Goal: Information Seeking & Learning: Learn about a topic

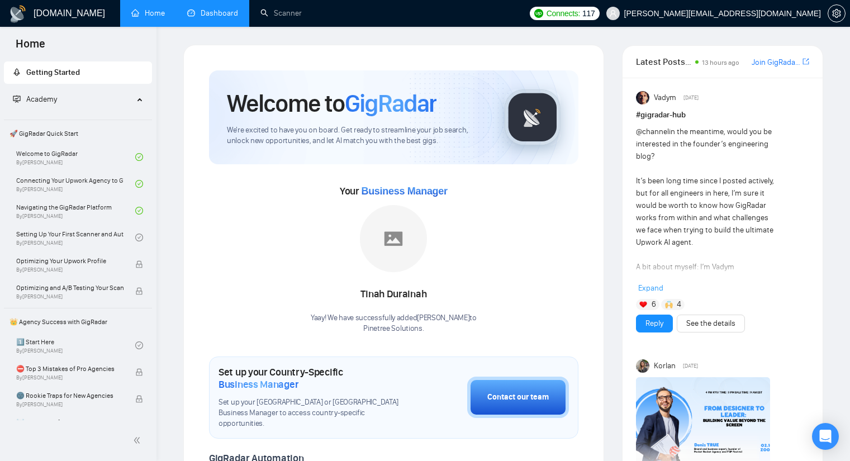
click at [210, 18] on link "Dashboard" at bounding box center [212, 13] width 51 height 10
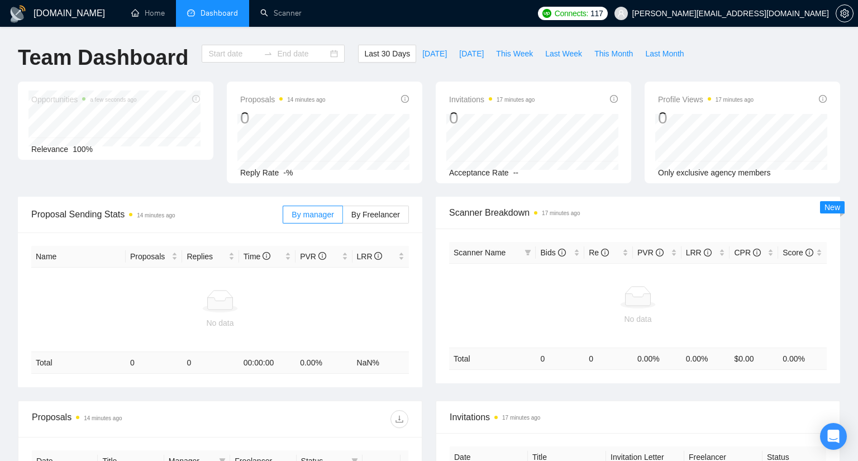
type input "[DATE]"
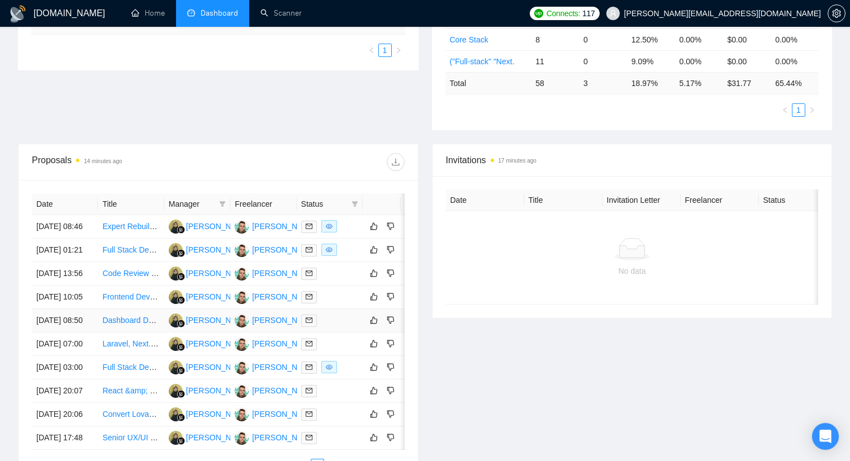
scroll to position [279, 0]
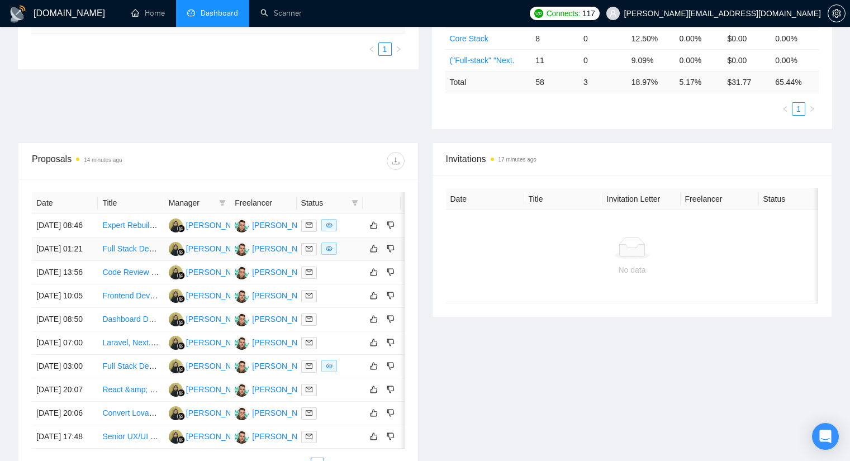
drag, startPoint x: 138, startPoint y: 238, endPoint x: 118, endPoint y: 251, distance: 23.9
click at [118, 251] on td "Full Stack Developer (SaaS MVP and Landing Page)" at bounding box center [131, 249] width 66 height 23
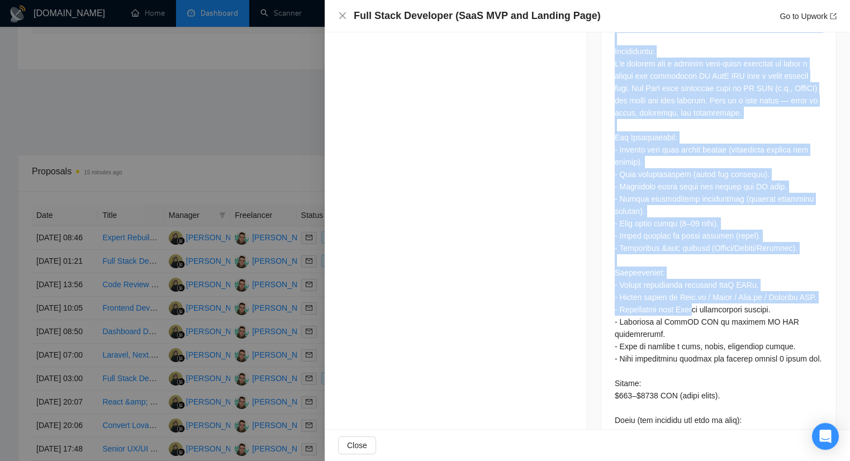
scroll to position [559, 0]
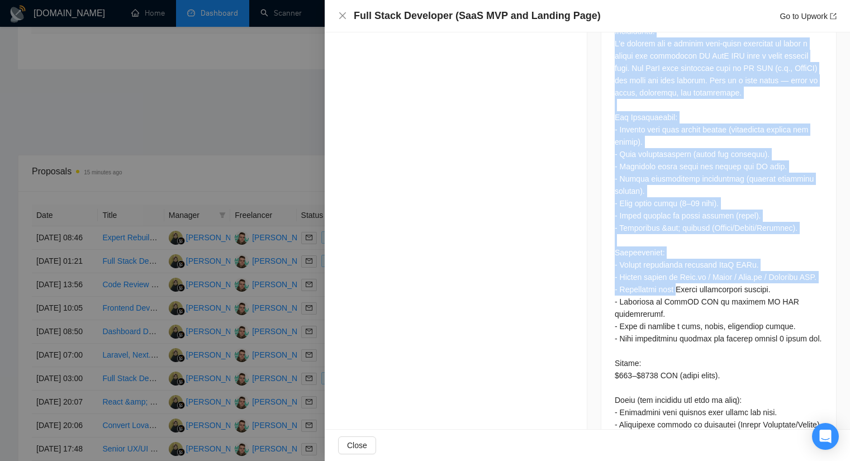
drag, startPoint x: 609, startPoint y: 158, endPoint x: 669, endPoint y: 260, distance: 118.8
click at [669, 261] on div at bounding box center [718, 261] width 235 height 548
click at [656, 229] on div at bounding box center [719, 259] width 208 height 516
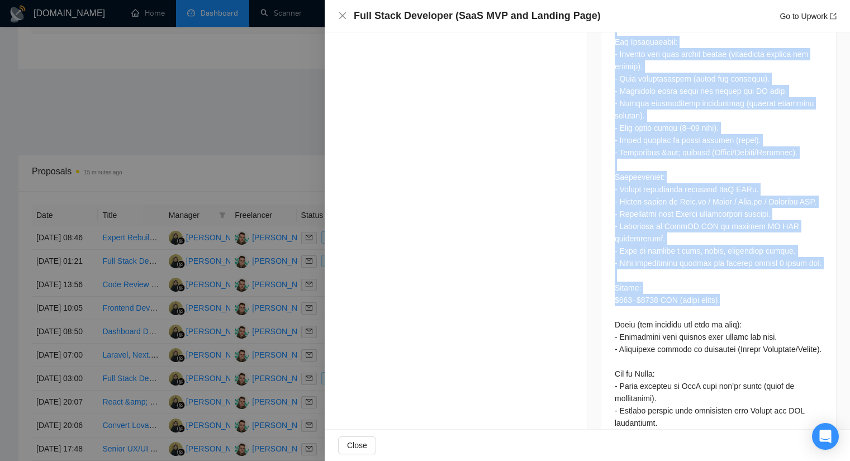
scroll to position [652, 0]
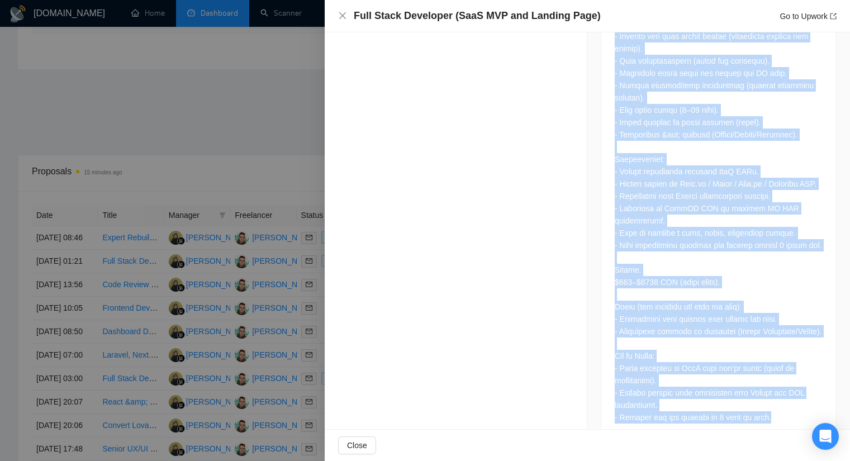
drag, startPoint x: 606, startPoint y: 161, endPoint x: 771, endPoint y: 398, distance: 289.1
click at [771, 398] on div at bounding box center [718, 168] width 235 height 548
copy div "Lorem IP DolO SIT ame Consect Adip (Elitse Doeiusmodte) Incididuntu: L’e dolore…"
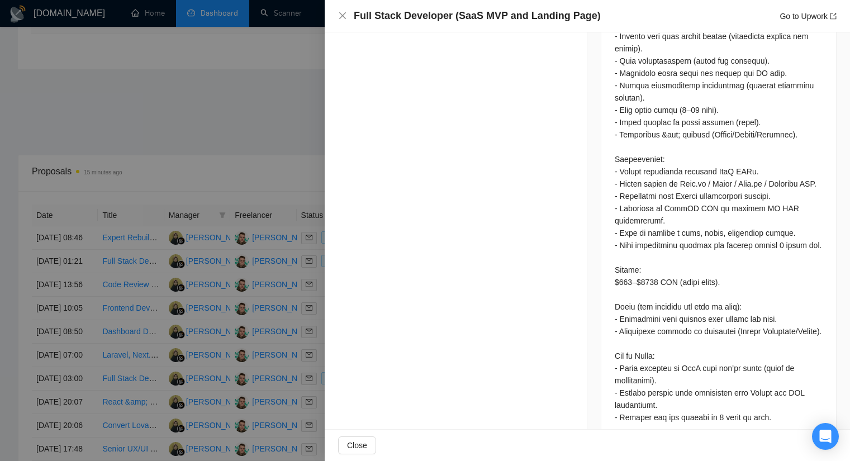
click at [201, 151] on div at bounding box center [425, 230] width 850 height 461
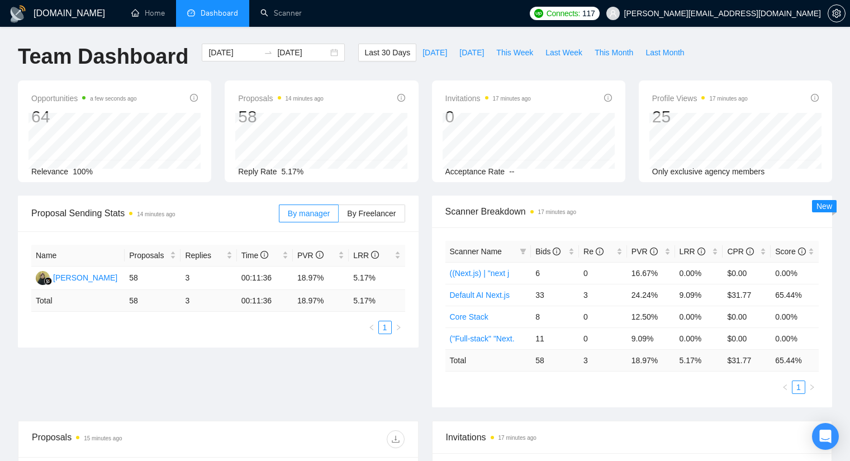
scroll to position [0, 0]
